Goal: Task Accomplishment & Management: Complete application form

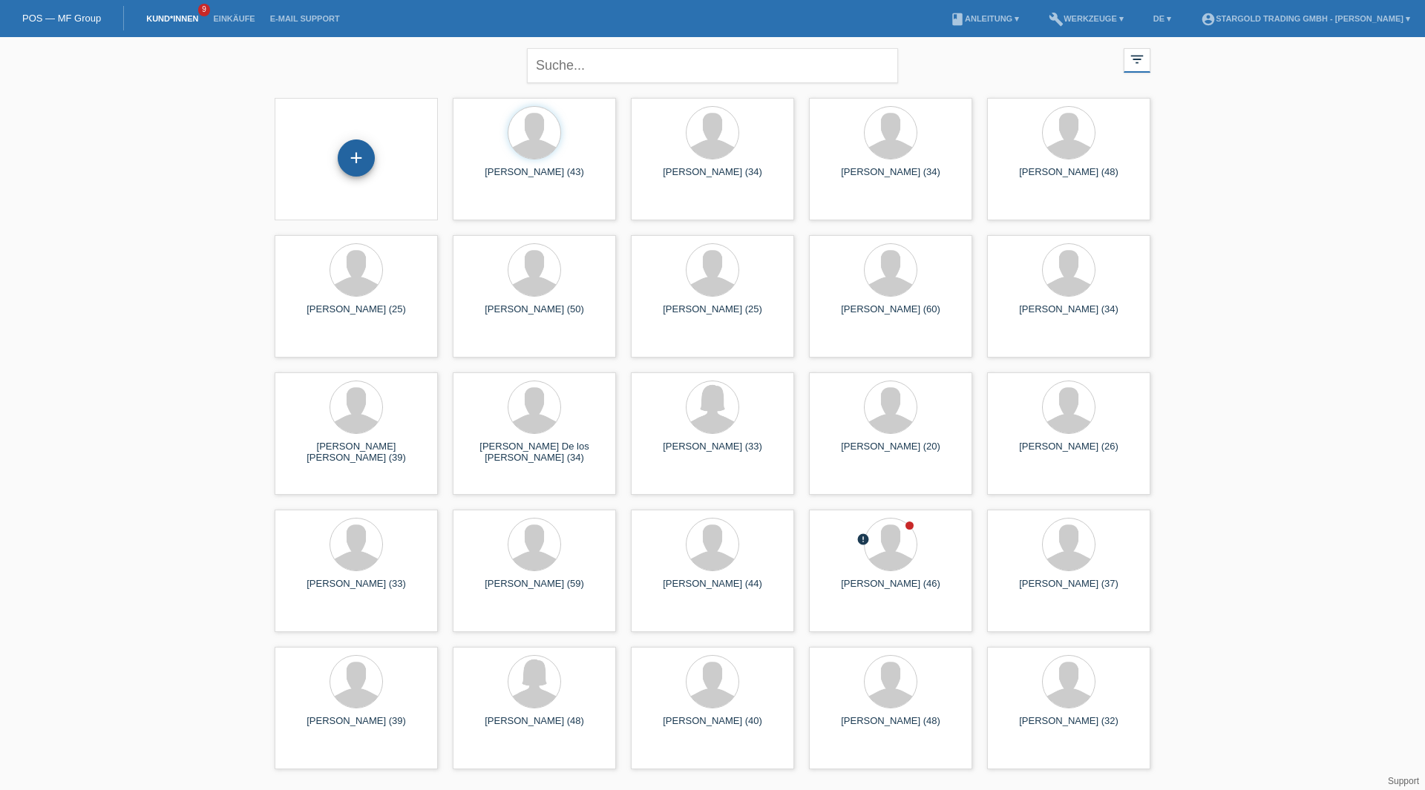
click at [347, 165] on div "+" at bounding box center [356, 158] width 37 height 37
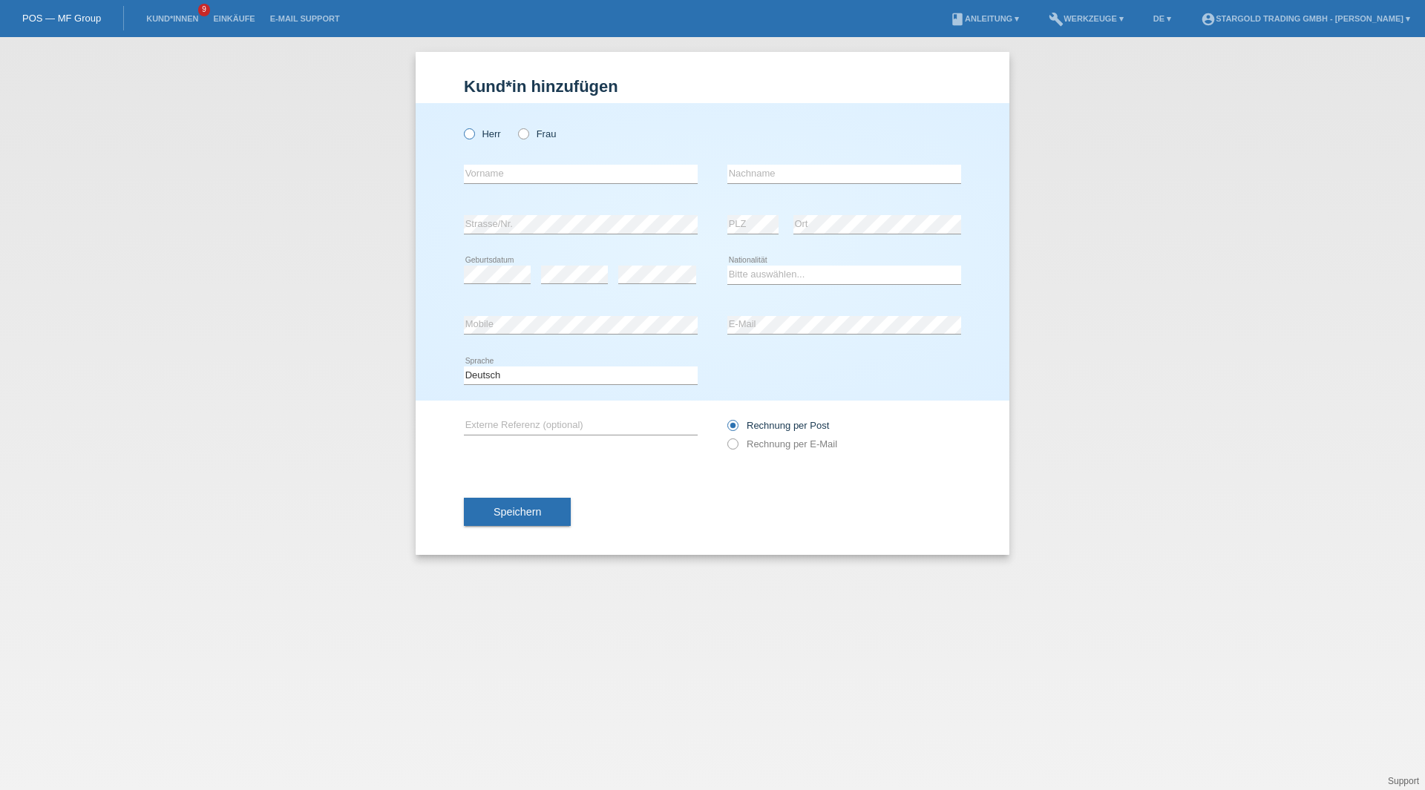
click at [473, 139] on label "Herr" at bounding box center [482, 133] width 37 height 11
click at [473, 138] on input "Herr" at bounding box center [469, 133] width 10 height 10
radio input "true"
click at [554, 167] on input "text" at bounding box center [581, 174] width 234 height 19
paste input "Elmir"
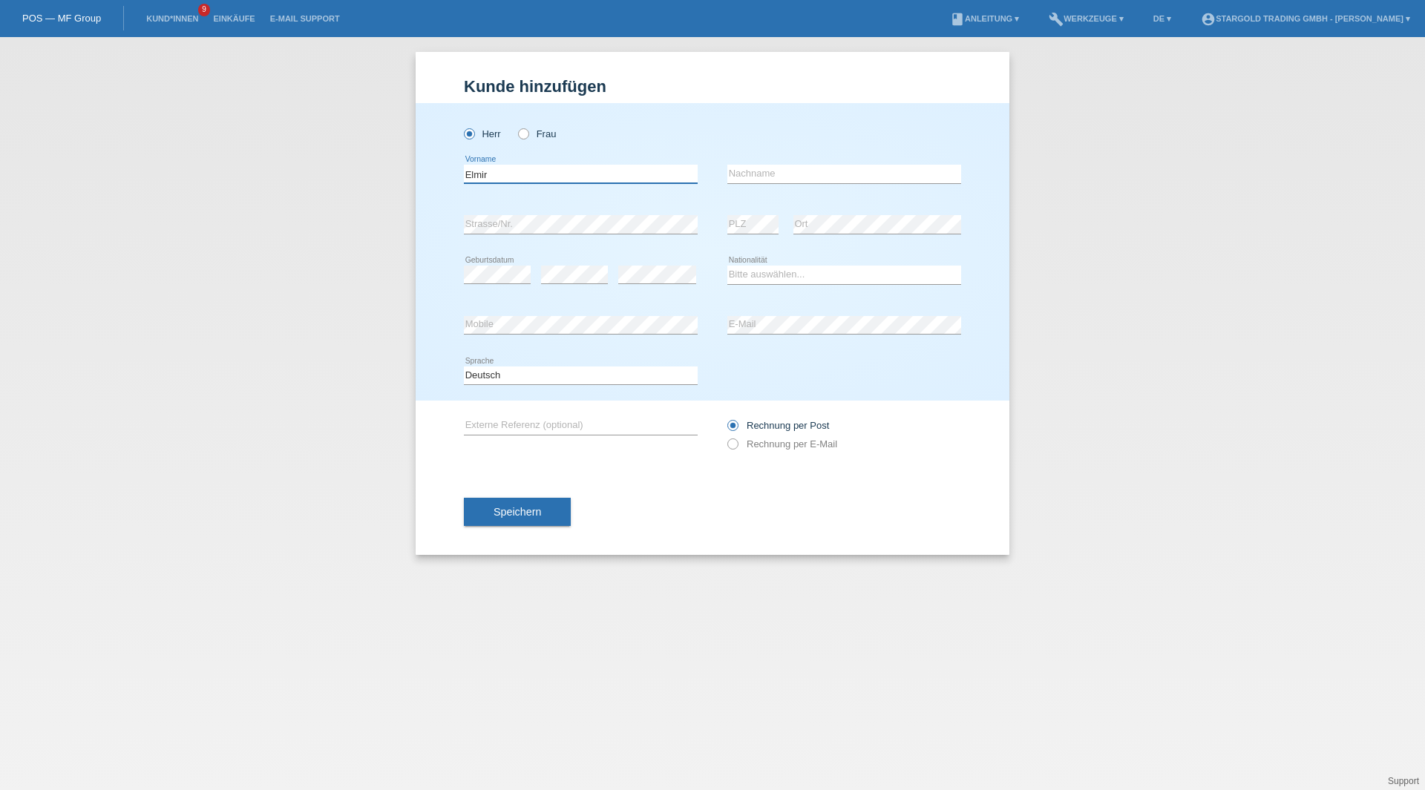
type input "Elmir"
drag, startPoint x: 862, startPoint y: 174, endPoint x: 825, endPoint y: 168, distance: 37.7
click at [862, 174] on input "text" at bounding box center [844, 174] width 234 height 19
paste input "Nasic"
type input "Nasic"
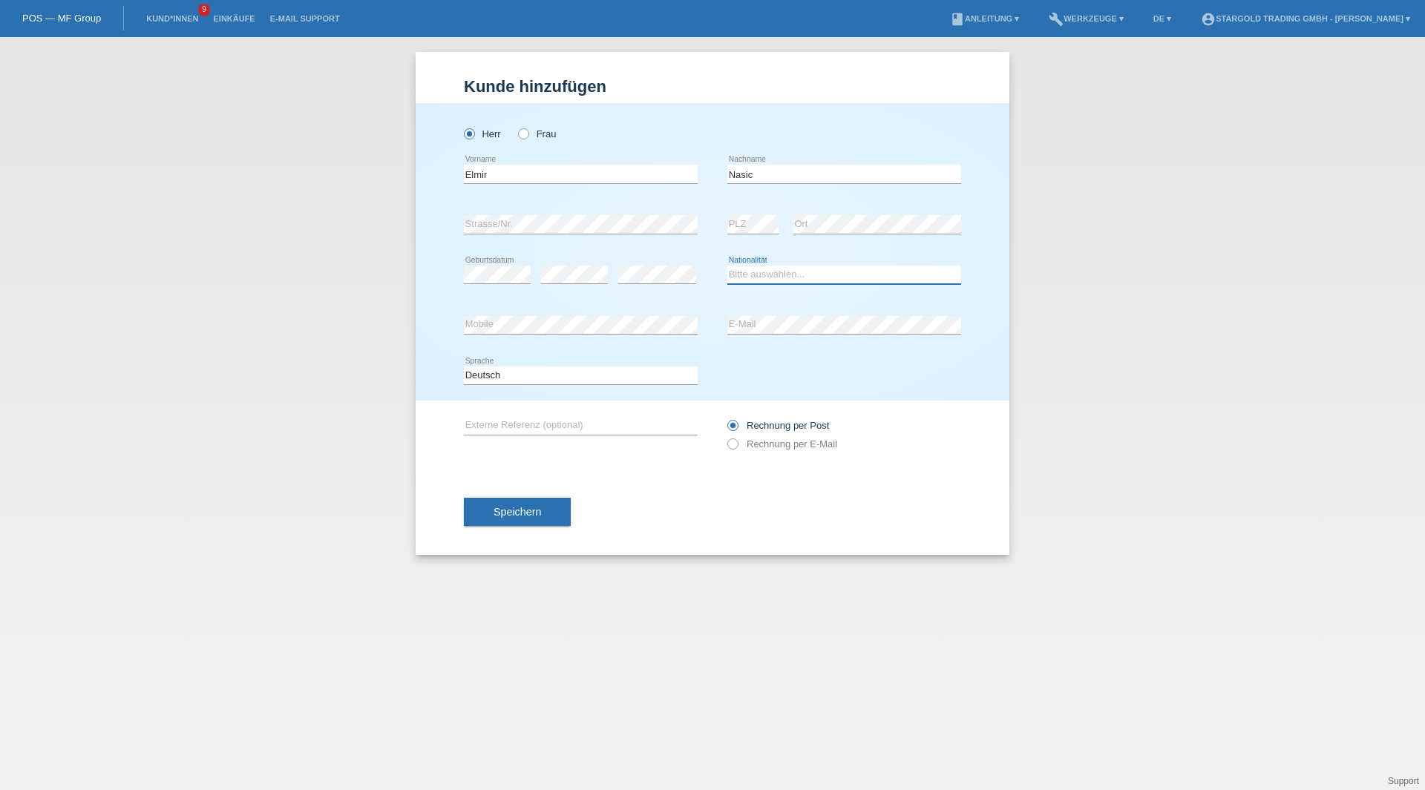
click at [784, 266] on select "Bitte auswählen... [GEOGRAPHIC_DATA] [GEOGRAPHIC_DATA] [GEOGRAPHIC_DATA] [GEOGR…" at bounding box center [844, 275] width 234 height 18
select select "AT"
click at [727, 266] on select "Bitte auswählen... [GEOGRAPHIC_DATA] [GEOGRAPHIC_DATA] [GEOGRAPHIC_DATA] [GEOGR…" at bounding box center [844, 275] width 234 height 18
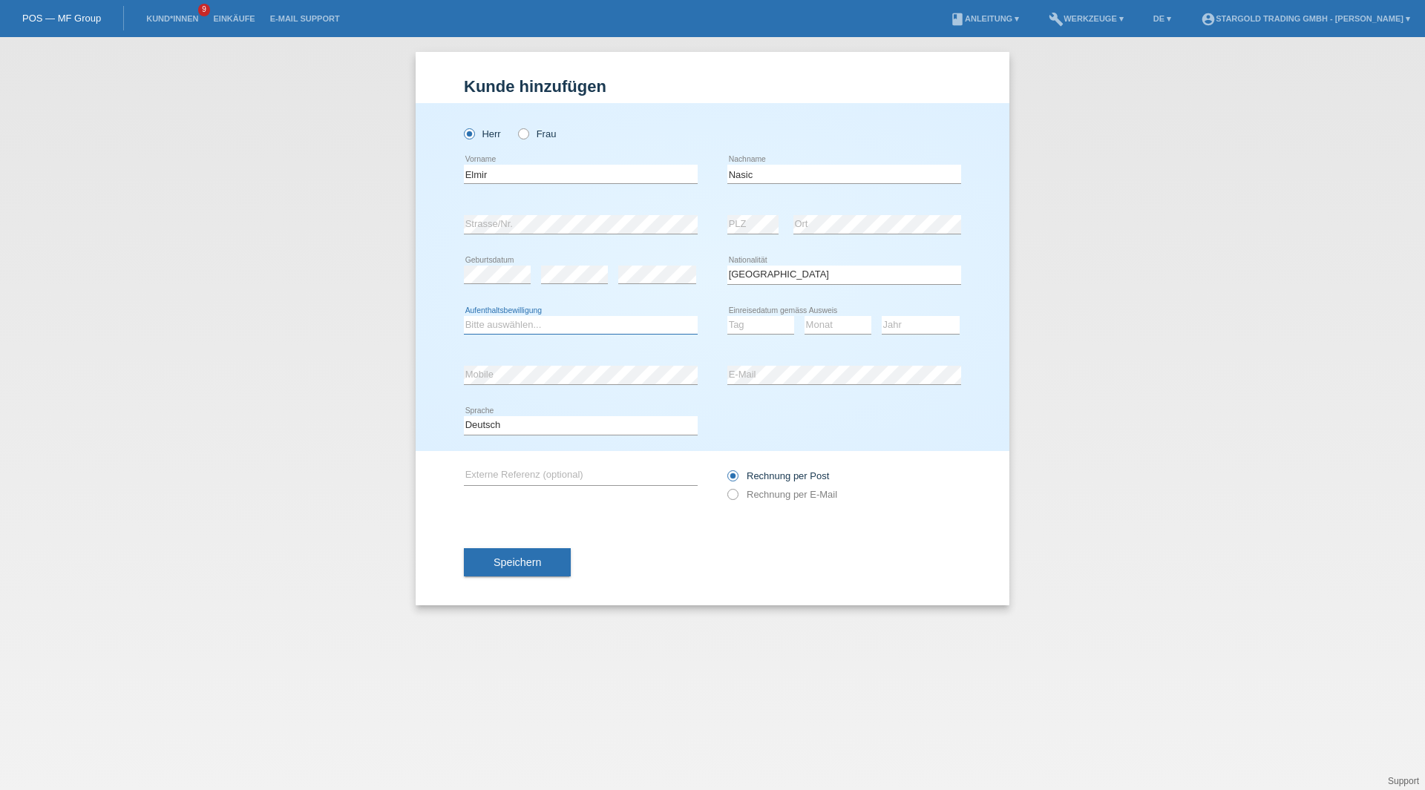
click at [589, 332] on select "Bitte auswählen... C B B - Flüchtlingsstatus Andere" at bounding box center [581, 325] width 234 height 18
select select "B"
click at [464, 316] on select "Bitte auswählen... C B B - Flüchtlingsstatus Andere" at bounding box center [581, 325] width 234 height 18
click at [741, 328] on select "Tag 01 02 03 04 05 06 07 08 09 10 11" at bounding box center [760, 325] width 67 height 18
select select "17"
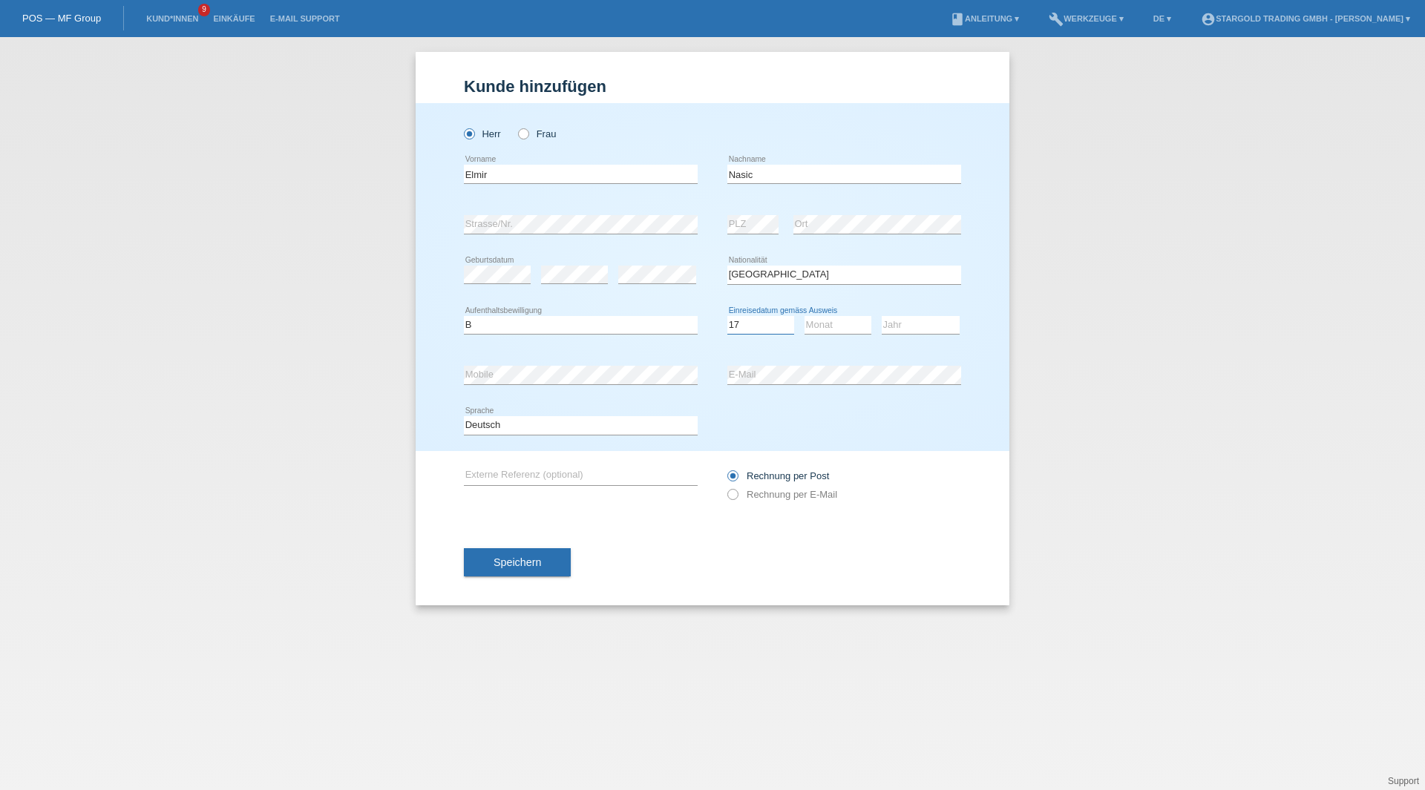
click at [727, 316] on select "Tag 01 02 03 04 05 06 07 08 09 10 11" at bounding box center [760, 325] width 67 height 18
click at [826, 325] on select "Monat 01 02 03 04 05 06 07 08 09 10 11" at bounding box center [837, 325] width 67 height 18
select select "08"
click at [804, 316] on select "Monat 01 02 03 04 05 06 07 08 09 10 11" at bounding box center [837, 325] width 67 height 18
click at [899, 326] on select "Jahr 2025 2024 2023 2022 2021 2020 2019 2018 2017 2016 2015 2014 2013 2012 2011…" at bounding box center [921, 325] width 78 height 18
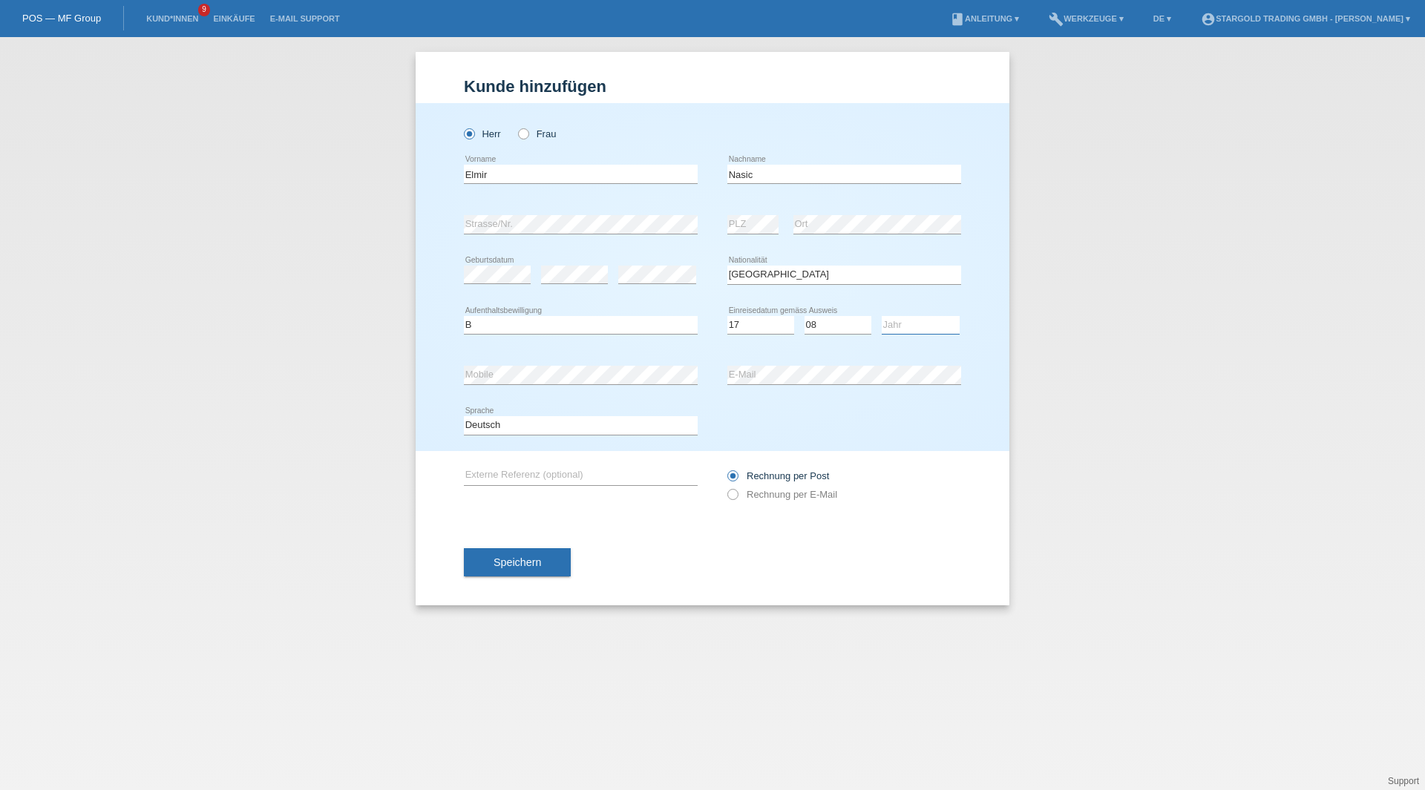
select select "2015"
click at [882, 316] on select "Jahr 2025 2024 2023 2022 2021 2020 2019 2018 2017 2016 2015 2014 2013 2012 2011…" at bounding box center [921, 325] width 78 height 18
click at [856, 419] on div "Deutsch Français Italiano English error Sprache" at bounding box center [712, 426] width 497 height 50
click at [560, 354] on div "error Mobile" at bounding box center [581, 375] width 234 height 50
click at [762, 494] on label "Rechnung per E-Mail" at bounding box center [782, 494] width 110 height 11
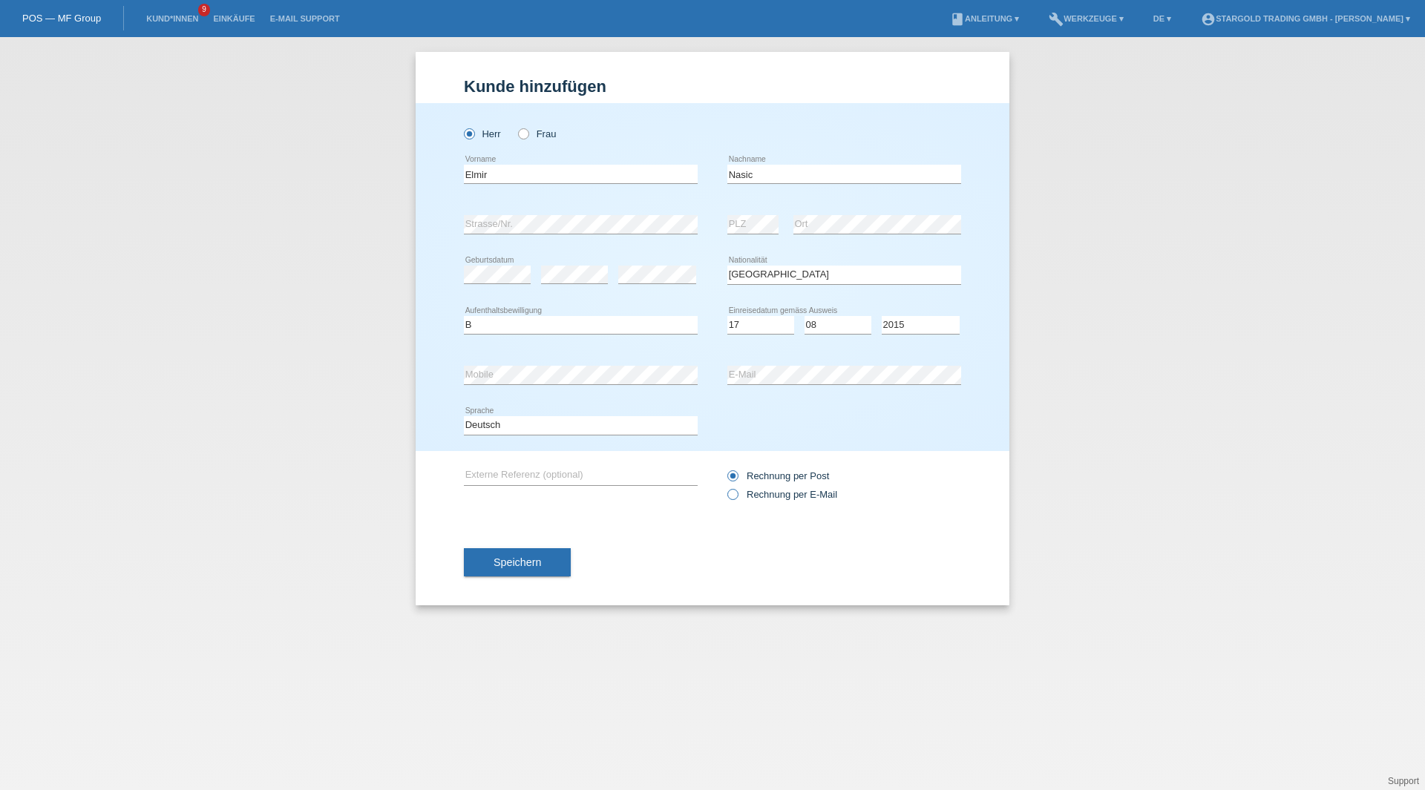
click at [737, 494] on input "Rechnung per E-Mail" at bounding box center [732, 498] width 10 height 19
radio input "true"
click at [566, 556] on button "Speichern" at bounding box center [517, 562] width 107 height 28
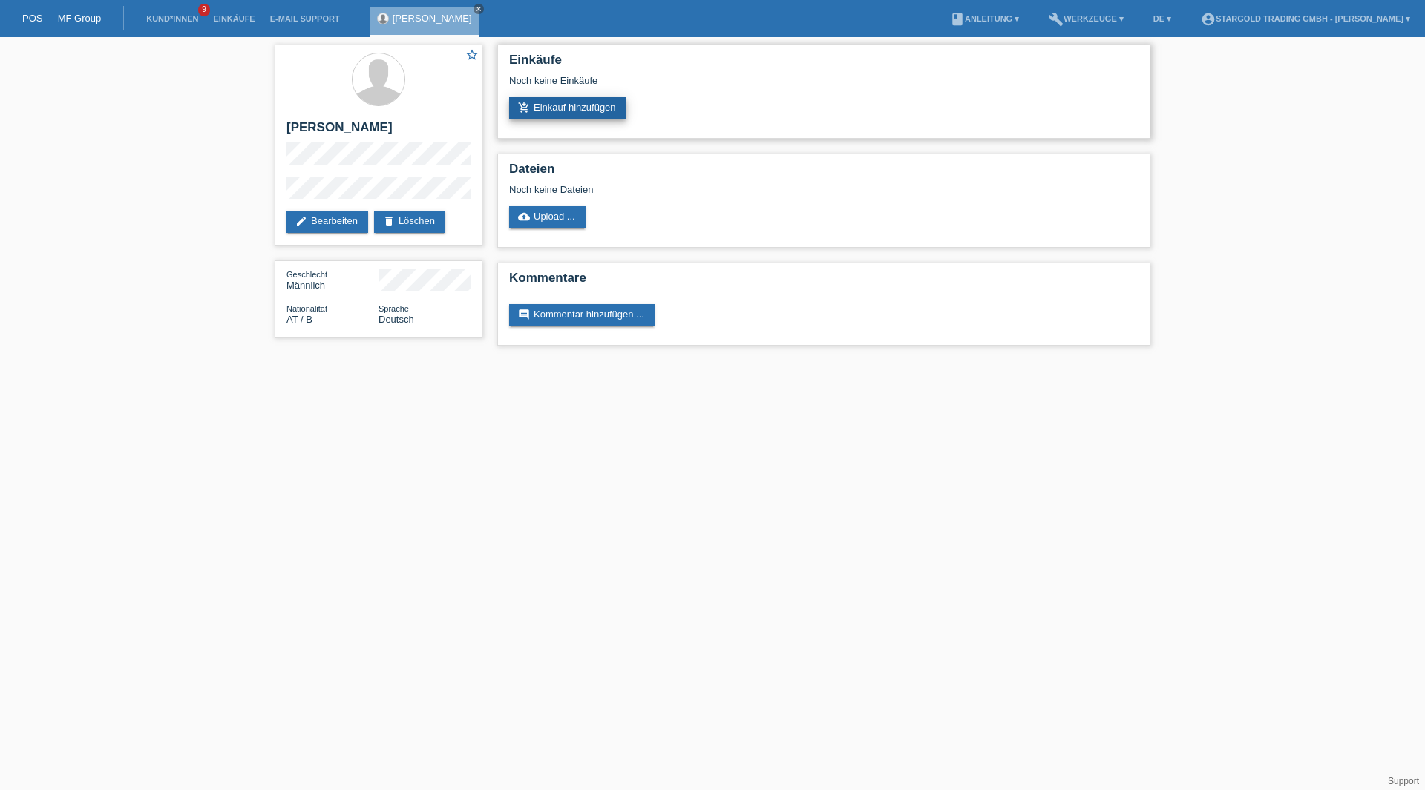
click at [560, 119] on div "Einkäufe Noch keine Einkäufe add_shopping_cart Einkauf hinzufügen" at bounding box center [823, 92] width 653 height 94
click at [563, 102] on link "add_shopping_cart Einkauf hinzufügen" at bounding box center [567, 108] width 117 height 22
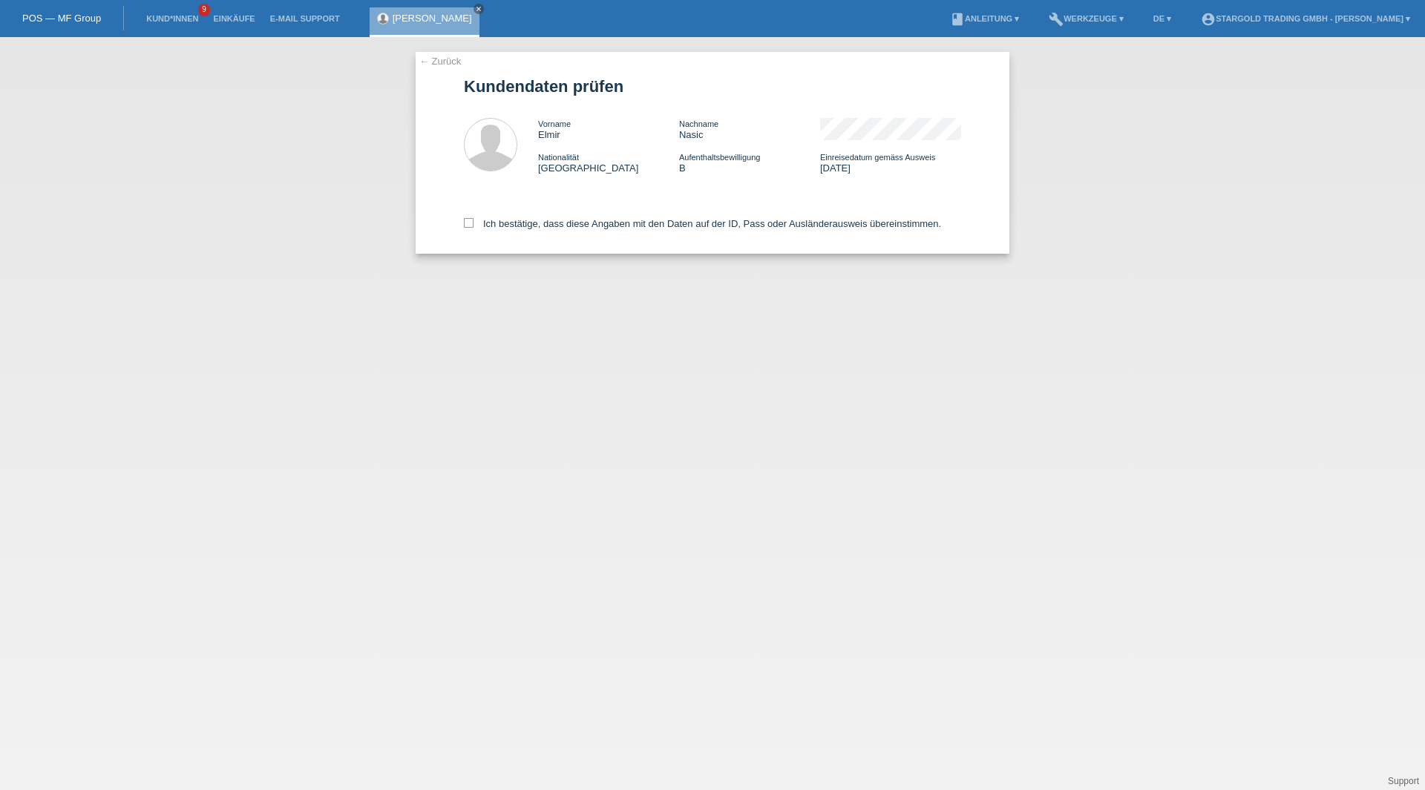
click at [499, 216] on div "Ich bestätige, dass diese Angaben mit den Daten auf der ID, Pass oder Ausländer…" at bounding box center [712, 221] width 497 height 65
click at [499, 223] on label "Ich bestätige, dass diese Angaben mit den Daten auf der ID, Pass oder Ausländer…" at bounding box center [702, 223] width 477 height 11
click at [473, 223] on input "Ich bestätige, dass diese Angaben mit den Daten auf der ID, Pass oder Ausländer…" at bounding box center [469, 223] width 10 height 10
checkbox input "true"
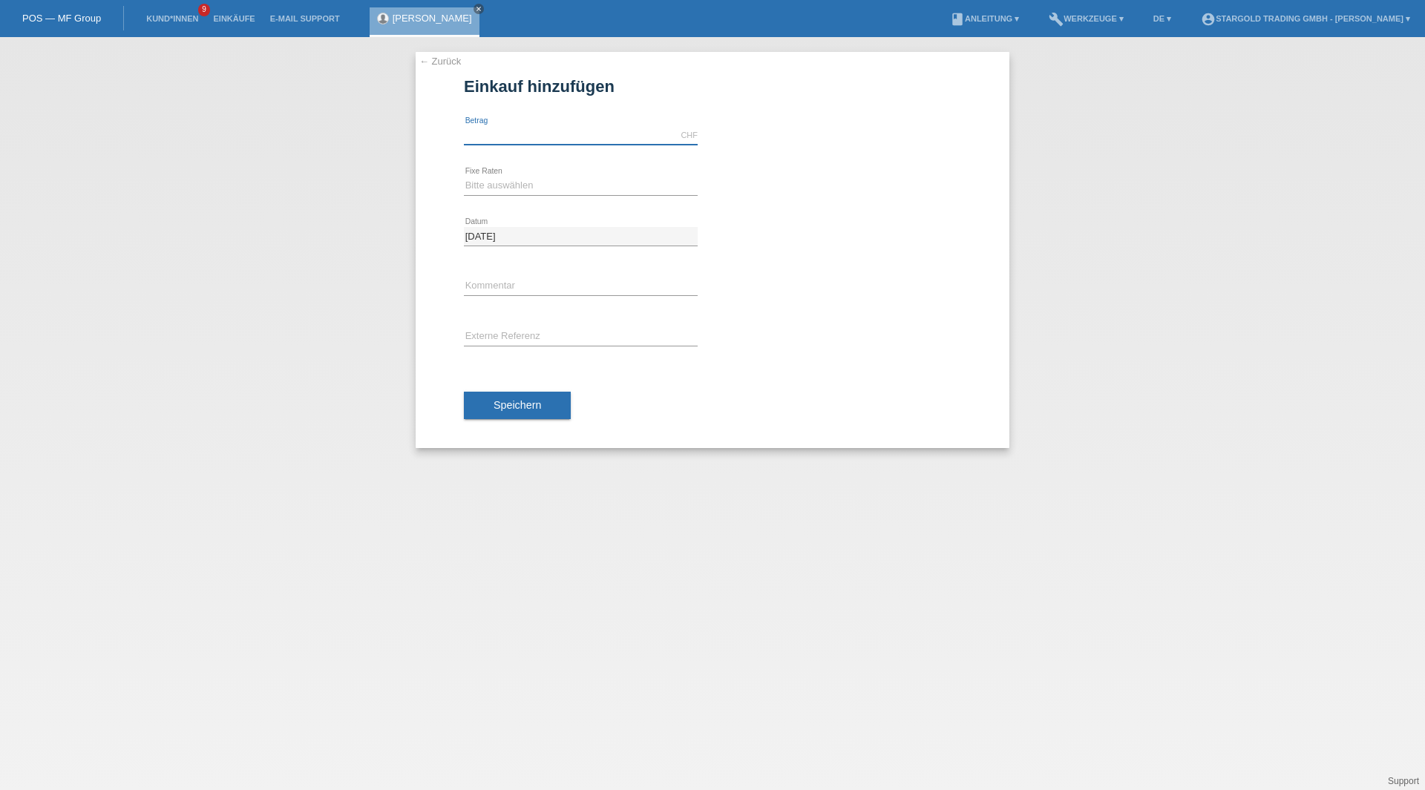
click at [519, 135] on input "text" at bounding box center [581, 135] width 234 height 19
type input "7400.00"
click at [581, 179] on select "Bitte auswählen 6 Raten 12 Raten 18 Raten 24 Raten 36 Raten 48 Raten" at bounding box center [581, 186] width 234 height 18
click at [537, 187] on select "Bitte auswählen 6 Raten 12 Raten 18 Raten 24 Raten 36 Raten 48 Raten" at bounding box center [581, 186] width 234 height 18
select select "497"
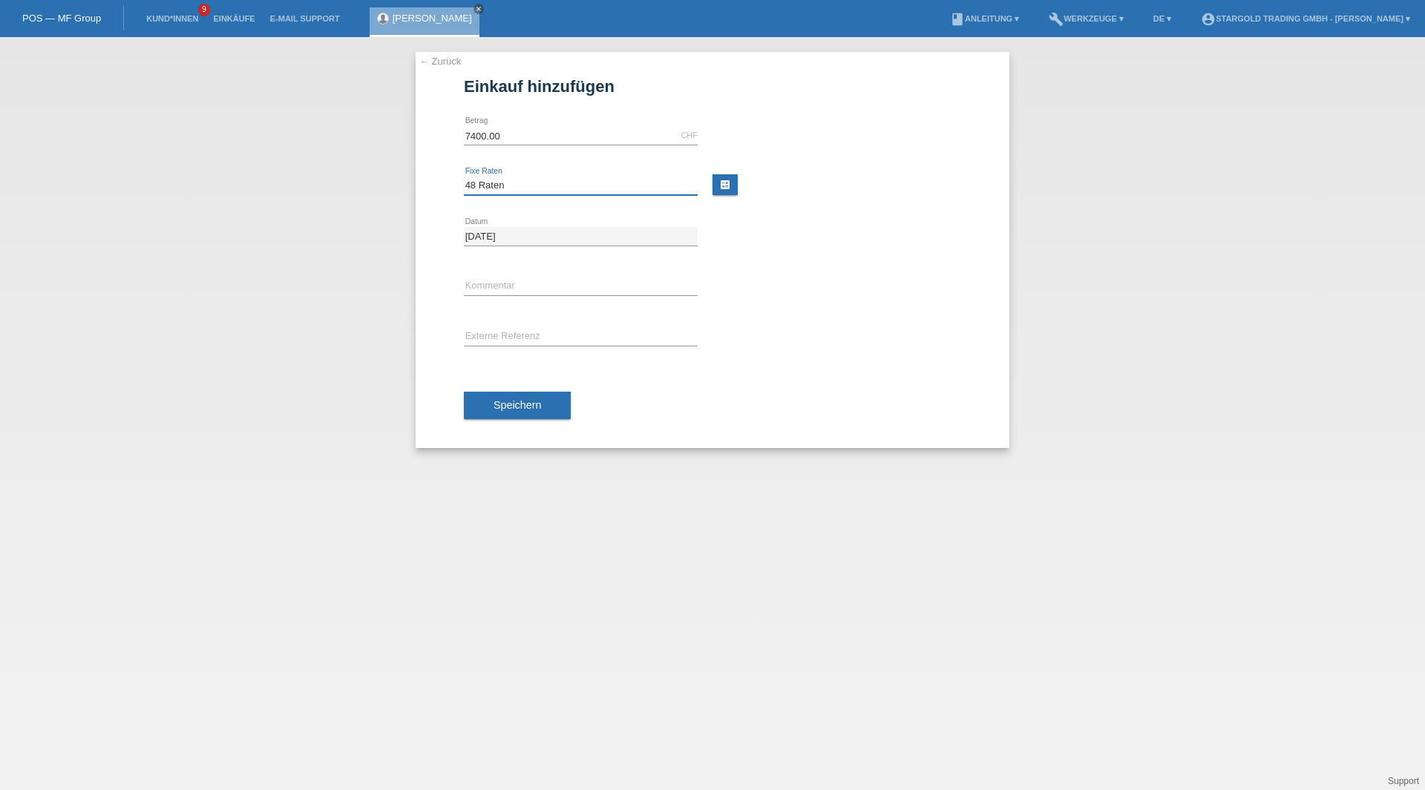
click at [464, 177] on select "Bitte auswählen 6 Raten 12 Raten 18 Raten 24 Raten 36 Raten 48 Raten" at bounding box center [581, 186] width 234 height 18
click at [543, 403] on button "Speichern" at bounding box center [517, 406] width 107 height 28
